Goal: Task Accomplishment & Management: Use online tool/utility

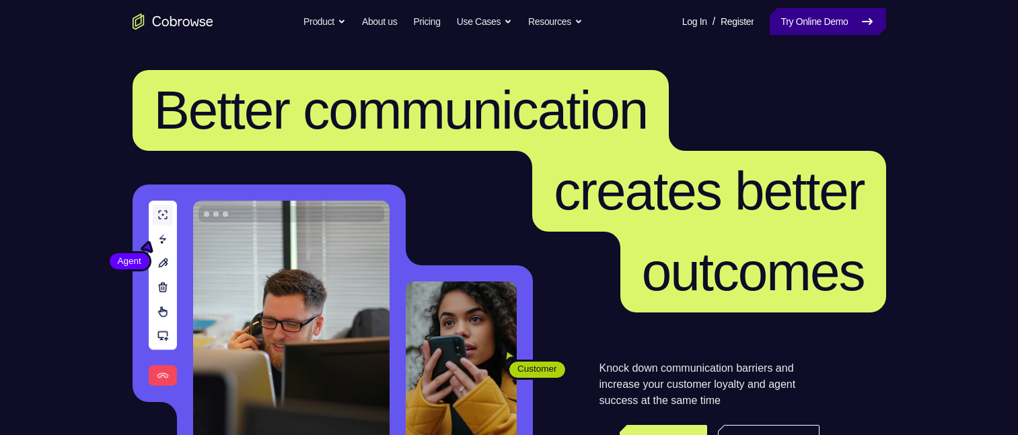
click at [802, 17] on link "Try Online Demo" at bounding box center [828, 21] width 116 height 27
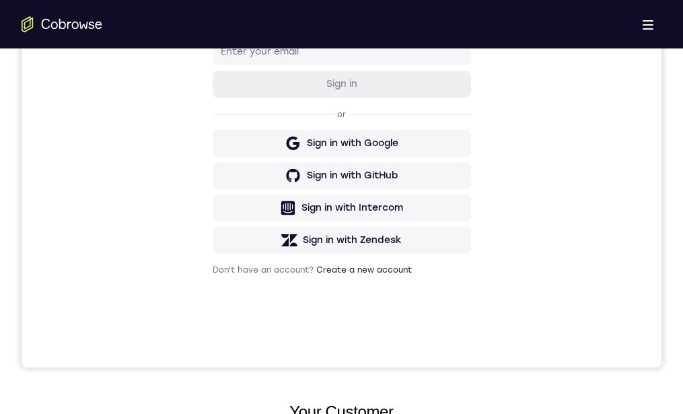
scroll to position [67, 0]
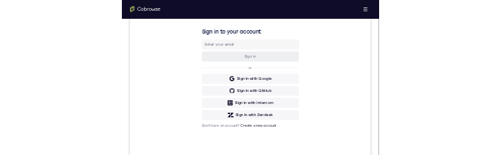
scroll to position [0, 0]
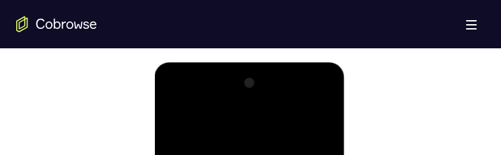
scroll to position [808, 0]
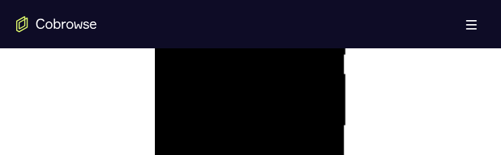
click at [312, 96] on div at bounding box center [249, 126] width 170 height 377
click at [234, 127] on div at bounding box center [249, 126] width 170 height 377
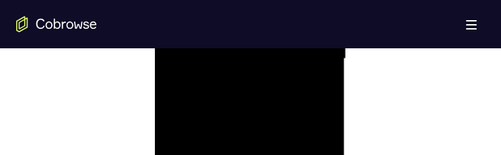
click at [289, 100] on div at bounding box center [249, 59] width 170 height 377
click at [260, 92] on div at bounding box center [249, 59] width 170 height 377
click at [240, 78] on div at bounding box center [249, 59] width 170 height 377
drag, startPoint x: 189, startPoint y: 79, endPoint x: 205, endPoint y: 79, distance: 16.2
click at [189, 79] on div at bounding box center [249, 59] width 170 height 377
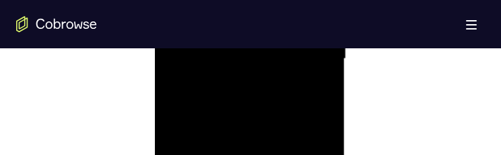
click at [211, 79] on div at bounding box center [249, 59] width 170 height 377
click at [192, 35] on div at bounding box center [249, 59] width 170 height 377
click at [254, 126] on div at bounding box center [249, 126] width 170 height 377
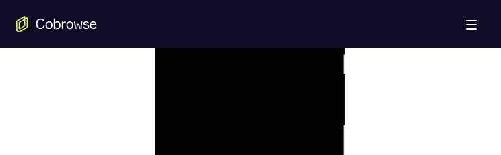
click at [258, 168] on div at bounding box center [249, 126] width 170 height 377
click at [184, 80] on div at bounding box center [249, 59] width 170 height 377
click at [242, 128] on div at bounding box center [249, 126] width 170 height 377
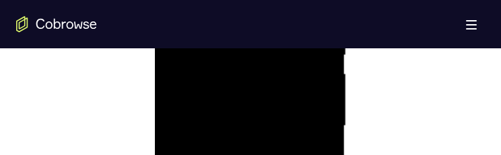
scroll to position [875, 0]
click at [248, 102] on div at bounding box center [249, 59] width 170 height 377
click at [231, 81] on div at bounding box center [249, 59] width 170 height 377
click at [238, 127] on div at bounding box center [249, 126] width 170 height 377
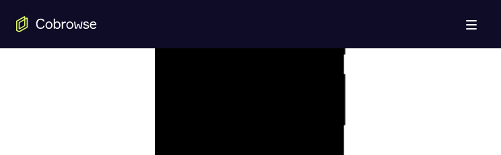
click at [257, 162] on div at bounding box center [249, 126] width 170 height 377
click at [245, 141] on div at bounding box center [249, 126] width 170 height 377
click at [224, 144] on div at bounding box center [249, 126] width 170 height 377
drag, startPoint x: 209, startPoint y: 103, endPoint x: 216, endPoint y: 108, distance: 8.2
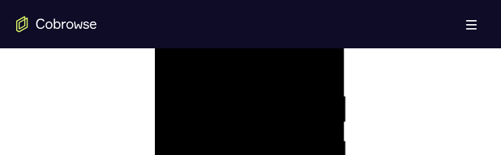
scroll to position [808, 0]
click at [227, 151] on div at bounding box center [249, 126] width 170 height 377
click at [251, 122] on div at bounding box center [249, 126] width 170 height 377
click at [221, 206] on div at bounding box center [249, 126] width 170 height 377
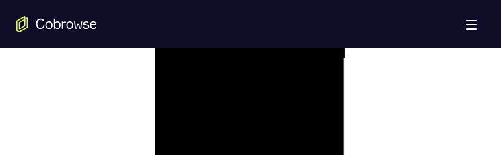
scroll to position [676, 0]
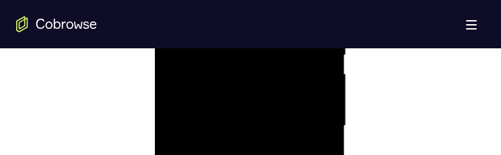
click at [271, 127] on div at bounding box center [249, 126] width 170 height 377
click at [251, 172] on div at bounding box center [249, 126] width 170 height 377
click at [219, 210] on div at bounding box center [249, 126] width 170 height 377
click at [318, 52] on div at bounding box center [249, 126] width 170 height 377
click at [254, 121] on div at bounding box center [249, 126] width 170 height 377
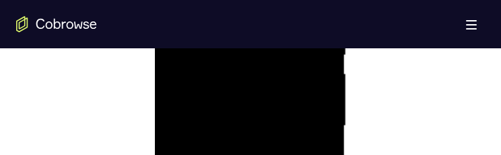
click at [172, 0] on div at bounding box center [249, 126] width 170 height 377
click at [169, 0] on div at bounding box center [249, 126] width 170 height 377
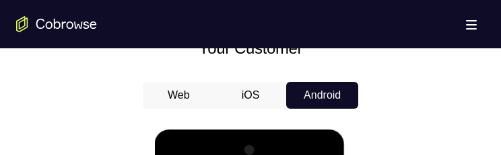
scroll to position [740, 0]
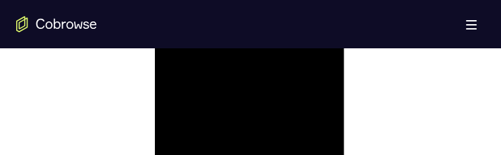
scroll to position [1077, 0]
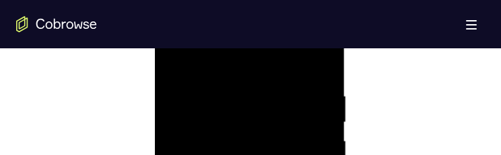
scroll to position [673, 0]
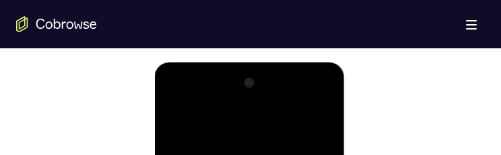
scroll to position [740, 0]
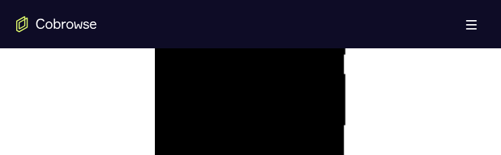
click at [308, 77] on div at bounding box center [249, 126] width 170 height 377
click at [258, 0] on div at bounding box center [249, 126] width 170 height 377
click at [288, 11] on div at bounding box center [249, 126] width 170 height 377
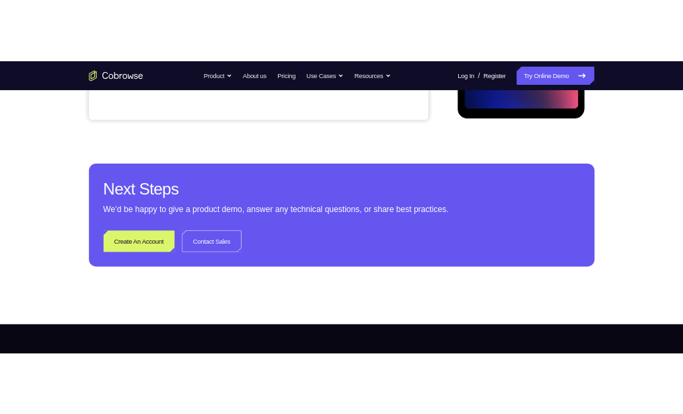
scroll to position [0, 0]
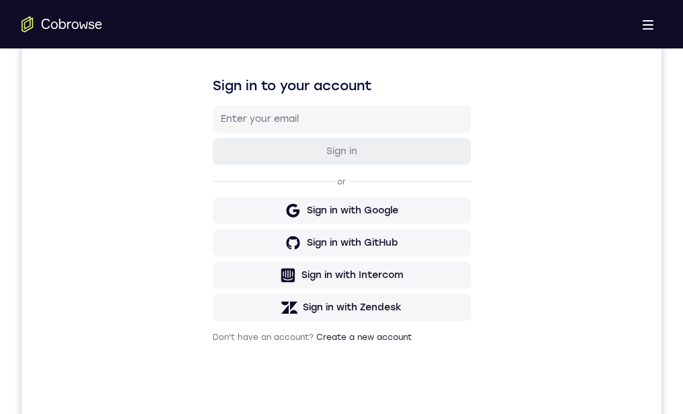
drag, startPoint x: 402, startPoint y: 921, endPoint x: 407, endPoint y: 915, distance: 8.1
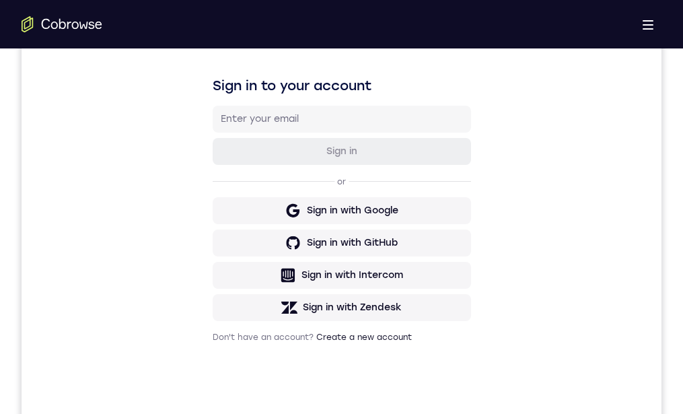
scroll to position [0, 0]
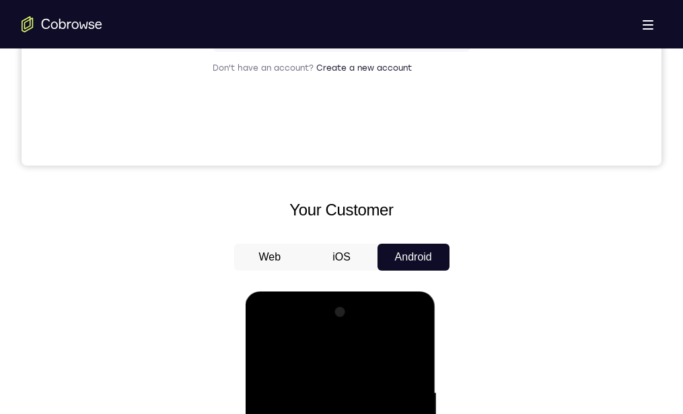
scroll to position [350, 0]
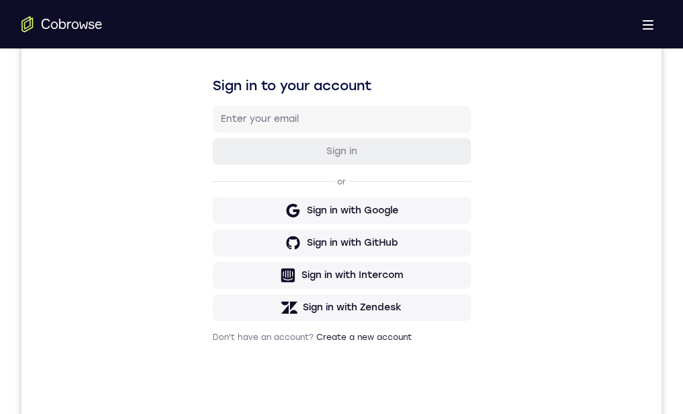
drag, startPoint x: 341, startPoint y: 946, endPoint x: 347, endPoint y: 909, distance: 37.5
drag, startPoint x: 342, startPoint y: 950, endPoint x: 344, endPoint y: 921, distance: 29.0
drag, startPoint x: 343, startPoint y: 939, endPoint x: 343, endPoint y: 911, distance: 27.6
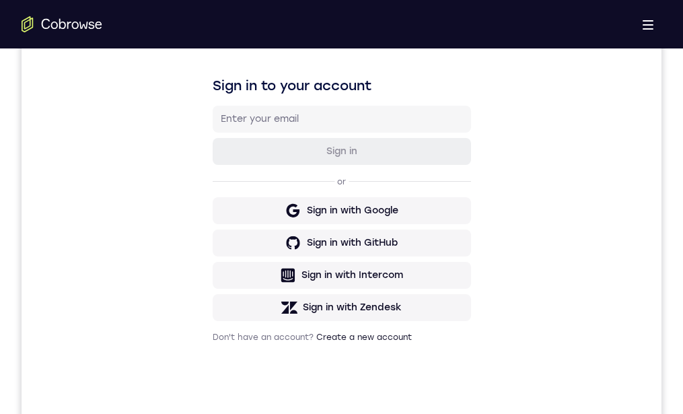
drag, startPoint x: 353, startPoint y: 878, endPoint x: 360, endPoint y: 591, distance: 286.8
drag, startPoint x: 351, startPoint y: 947, endPoint x: 347, endPoint y: 937, distance: 10.5
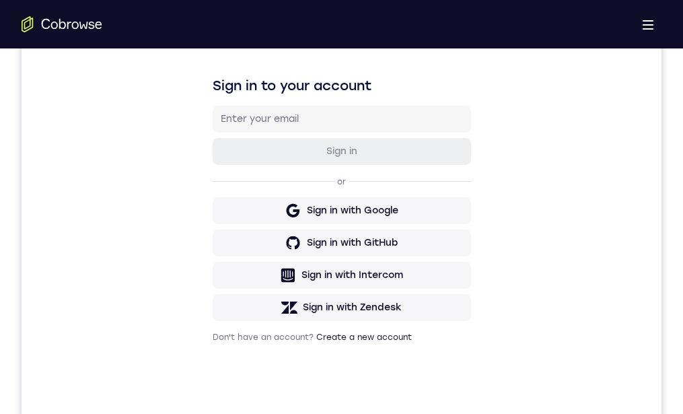
drag, startPoint x: 349, startPoint y: 943, endPoint x: 350, endPoint y: 922, distance: 21.5
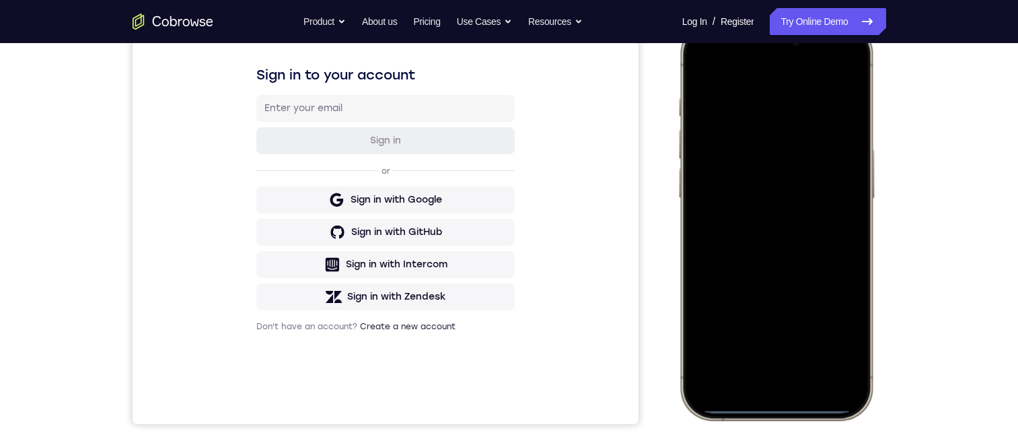
drag, startPoint x: 762, startPoint y: 409, endPoint x: 769, endPoint y: 404, distance: 8.6
click at [682, 376] on div at bounding box center [775, 220] width 177 height 384
click at [682, 410] on div at bounding box center [775, 220] width 177 height 384
click at [682, 398] on div at bounding box center [775, 220] width 177 height 384
drag, startPoint x: 771, startPoint y: 408, endPoint x: 771, endPoint y: 387, distance: 21.5
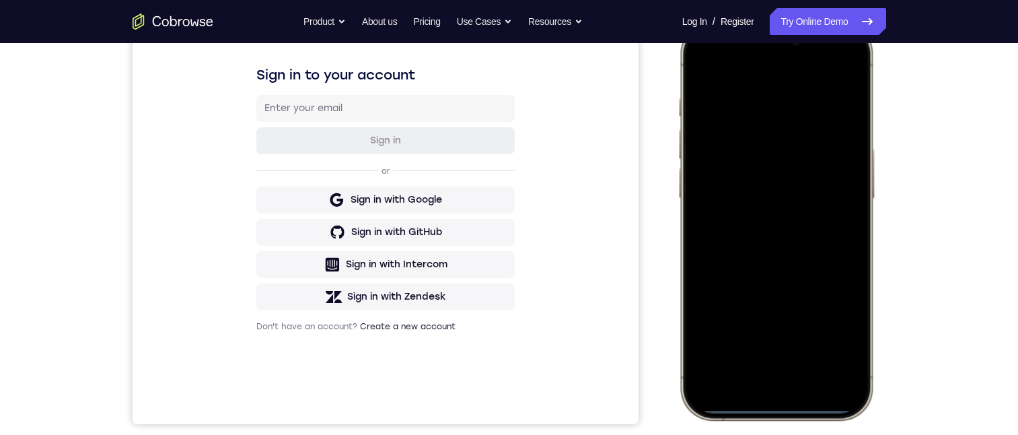
click at [682, 384] on div at bounding box center [775, 220] width 177 height 384
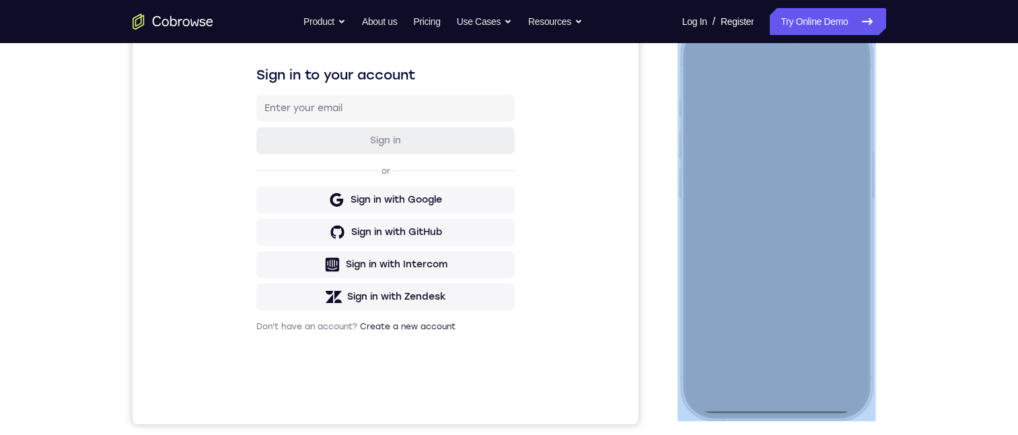
drag, startPoint x: 777, startPoint y: 412, endPoint x: 776, endPoint y: 382, distance: 29.6
click at [682, 382] on div at bounding box center [776, 221] width 198 height 400
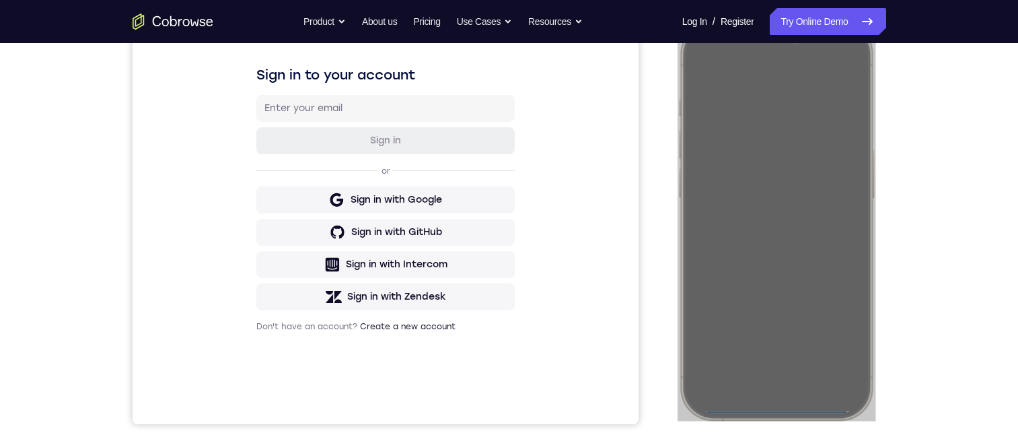
drag, startPoint x: 99, startPoint y: 361, endPoint x: 896, endPoint y: 373, distance: 796.9
click at [682, 373] on div "Your Support Agent Your Customer Web iOS Android Next Steps We’d be happy to gi…" at bounding box center [509, 285] width 861 height 888
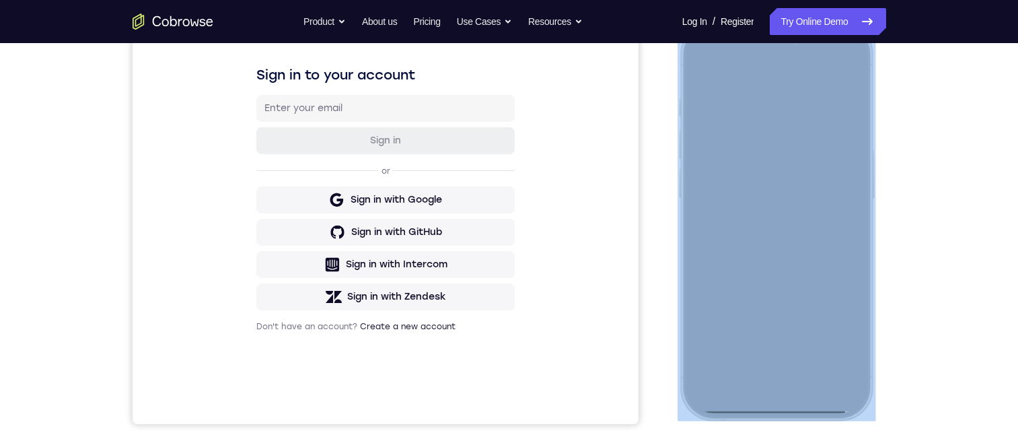
click at [682, 406] on div at bounding box center [775, 220] width 177 height 384
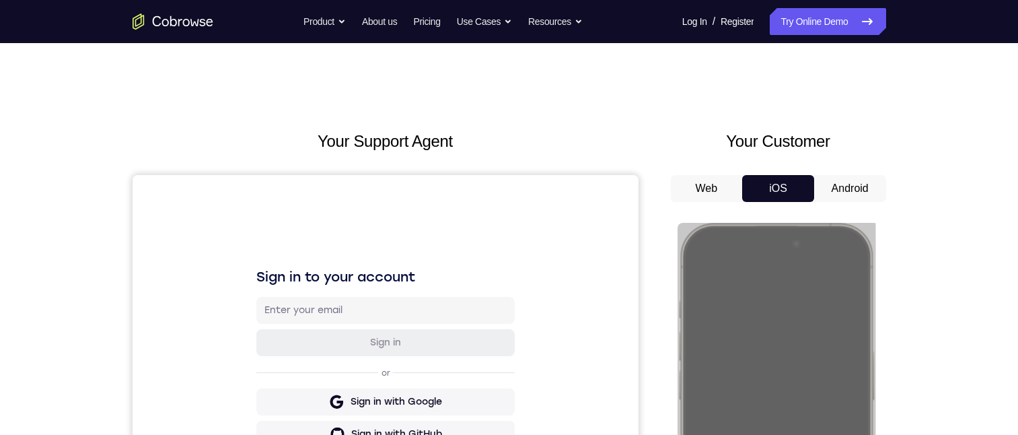
drag, startPoint x: 843, startPoint y: 187, endPoint x: 174, endPoint y: 3, distance: 694.5
click at [682, 187] on button "Android" at bounding box center [850, 188] width 72 height 27
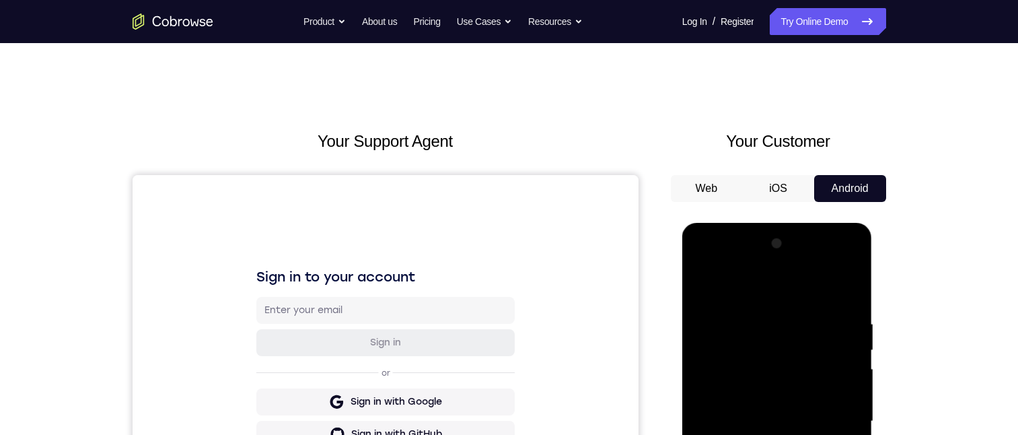
scroll to position [135, 0]
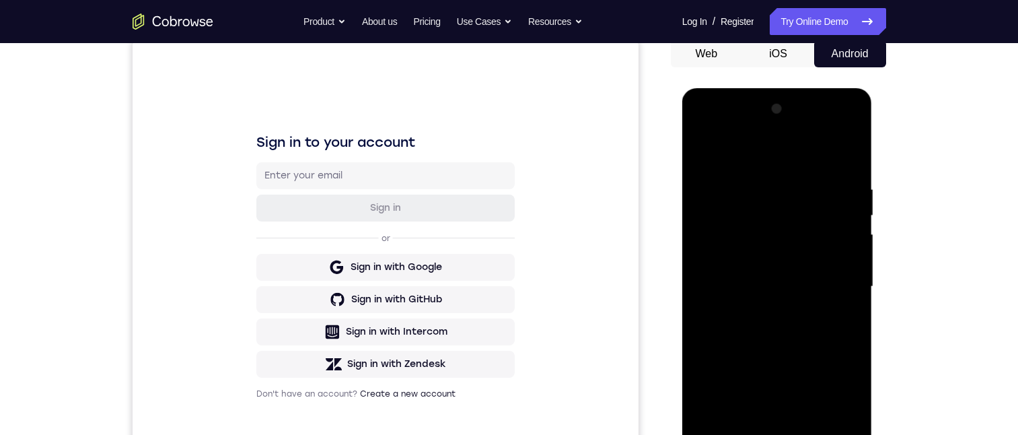
click at [682, 151] on div at bounding box center [777, 286] width 170 height 377
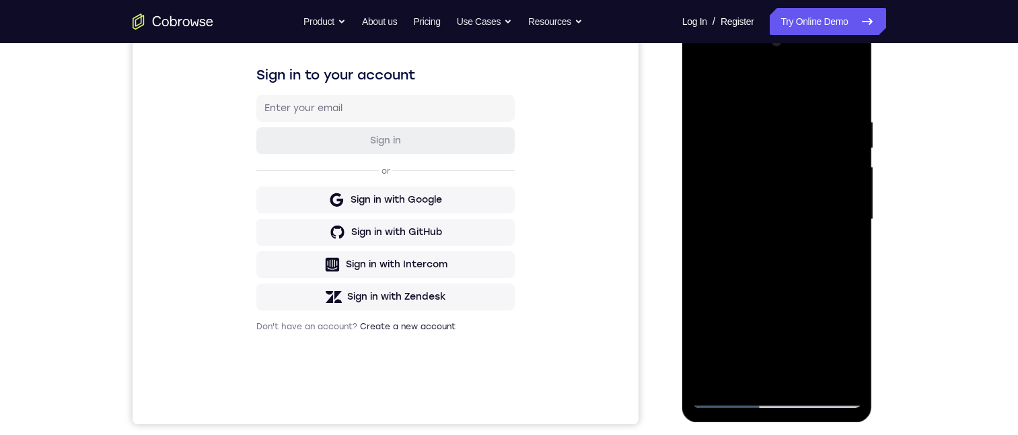
scroll to position [0, 0]
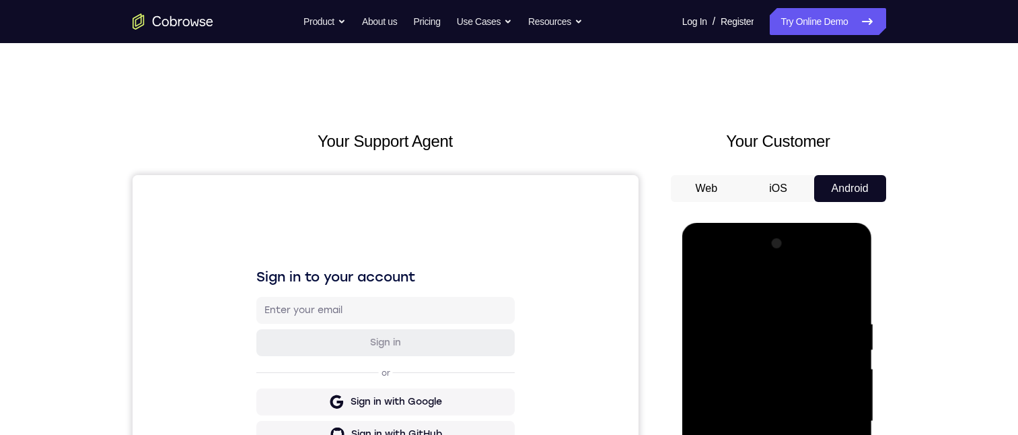
click at [682, 262] on div at bounding box center [777, 421] width 170 height 377
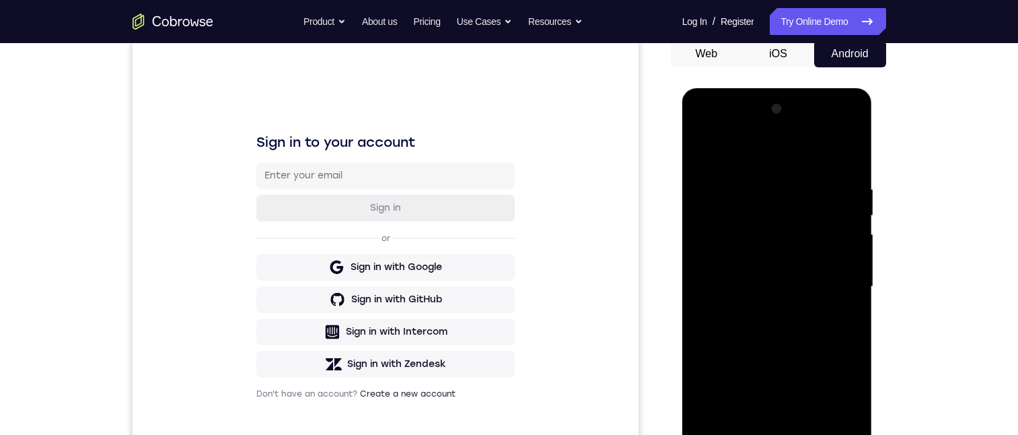
drag, startPoint x: 760, startPoint y: 203, endPoint x: 760, endPoint y: 219, distance: 15.5
click at [682, 217] on div at bounding box center [777, 286] width 170 height 377
click at [682, 219] on div at bounding box center [777, 286] width 170 height 377
click at [682, 235] on div at bounding box center [777, 286] width 170 height 377
click at [682, 148] on div at bounding box center [777, 286] width 170 height 377
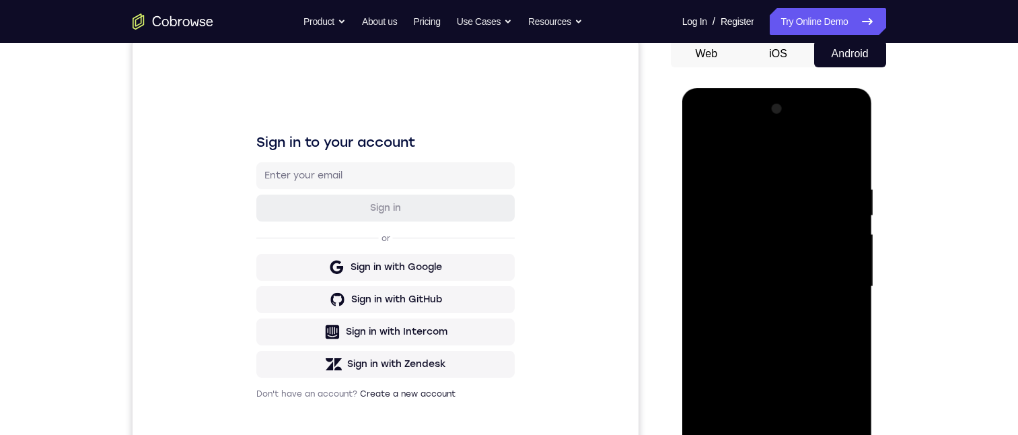
click at [682, 288] on div at bounding box center [777, 286] width 170 height 377
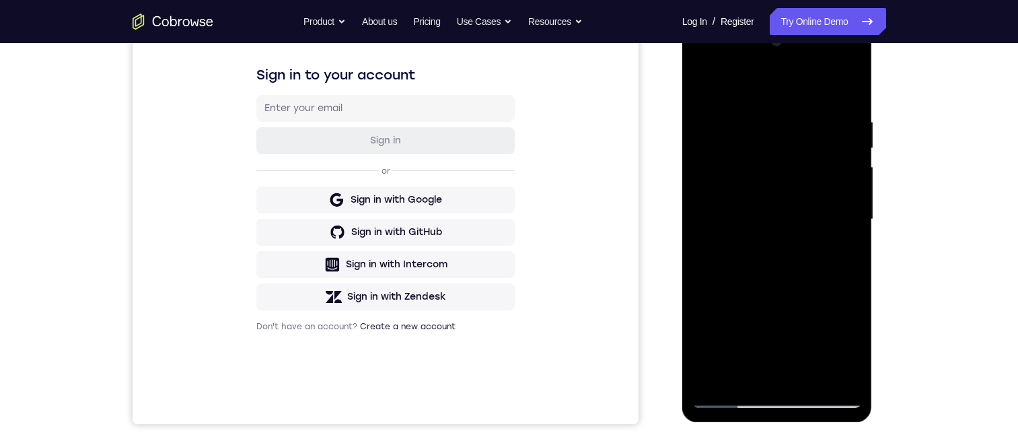
click at [682, 350] on div at bounding box center [777, 219] width 170 height 377
click at [682, 159] on div at bounding box center [777, 219] width 170 height 377
click at [682, 171] on div at bounding box center [777, 219] width 170 height 377
click at [682, 172] on div at bounding box center [777, 219] width 170 height 377
click at [682, 170] on div at bounding box center [777, 219] width 170 height 377
